Goal: Task Accomplishment & Management: Use online tool/utility

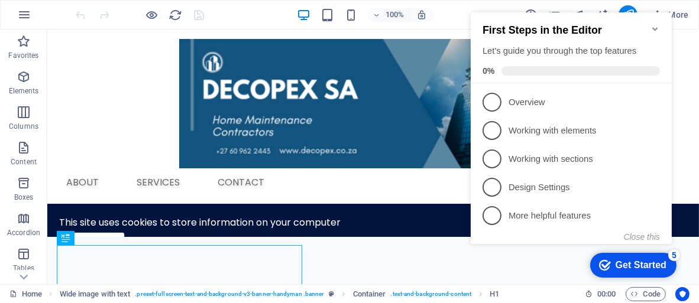
click at [656, 27] on icon "Minimize checklist" at bounding box center [654, 29] width 5 height 4
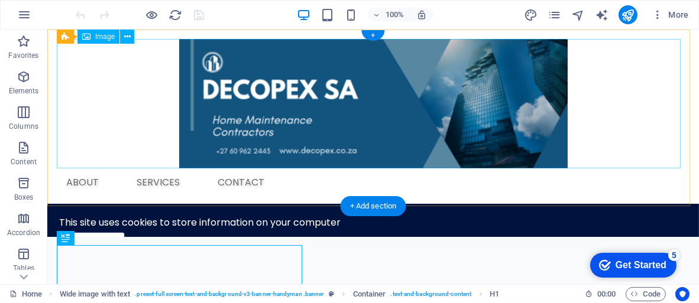
click at [317, 103] on figure at bounding box center [372, 103] width 633 height 129
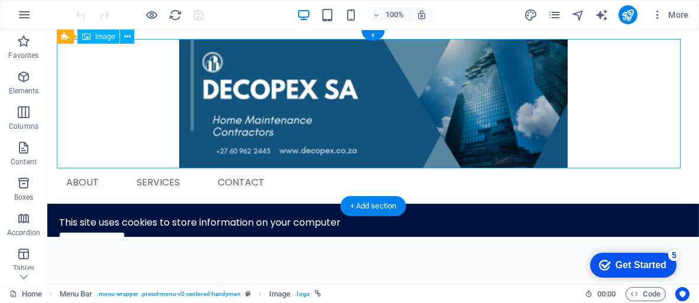
click at [318, 104] on figure at bounding box center [372, 103] width 633 height 129
select select "px"
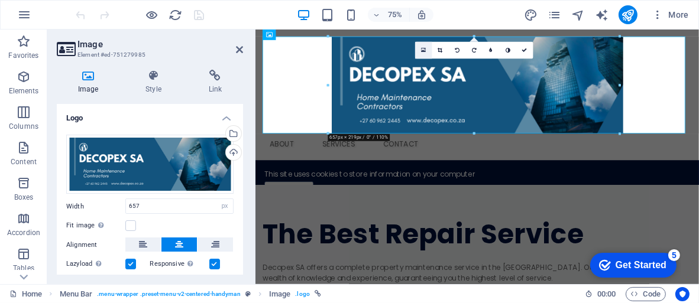
click at [423, 50] on icon at bounding box center [423, 50] width 5 height 7
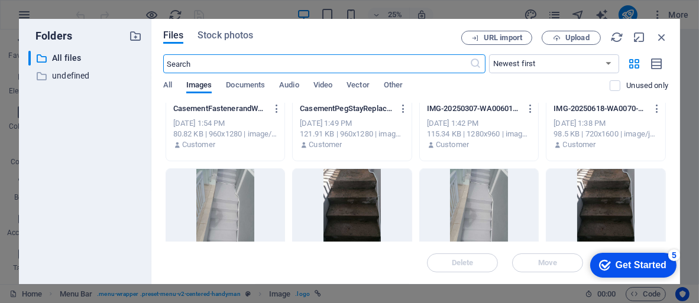
scroll to position [527, 0]
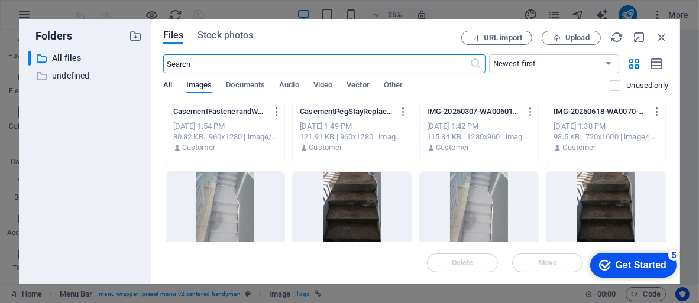
click at [169, 85] on span "All" at bounding box center [167, 86] width 9 height 17
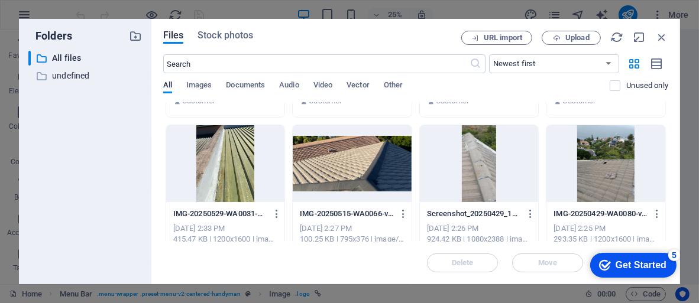
scroll to position [0, 0]
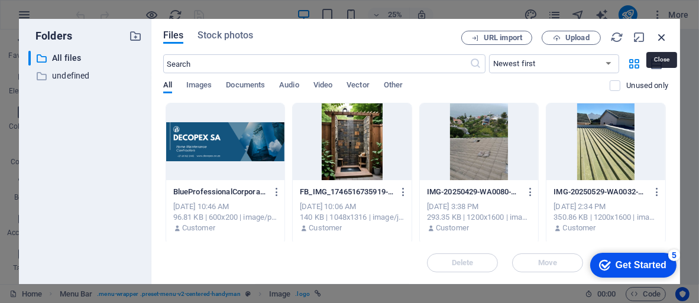
drag, startPoint x: 663, startPoint y: 35, endPoint x: 43, endPoint y: 189, distance: 639.1
click at [663, 35] on icon "button" at bounding box center [661, 37] width 13 height 13
